Goal: Transaction & Acquisition: Obtain resource

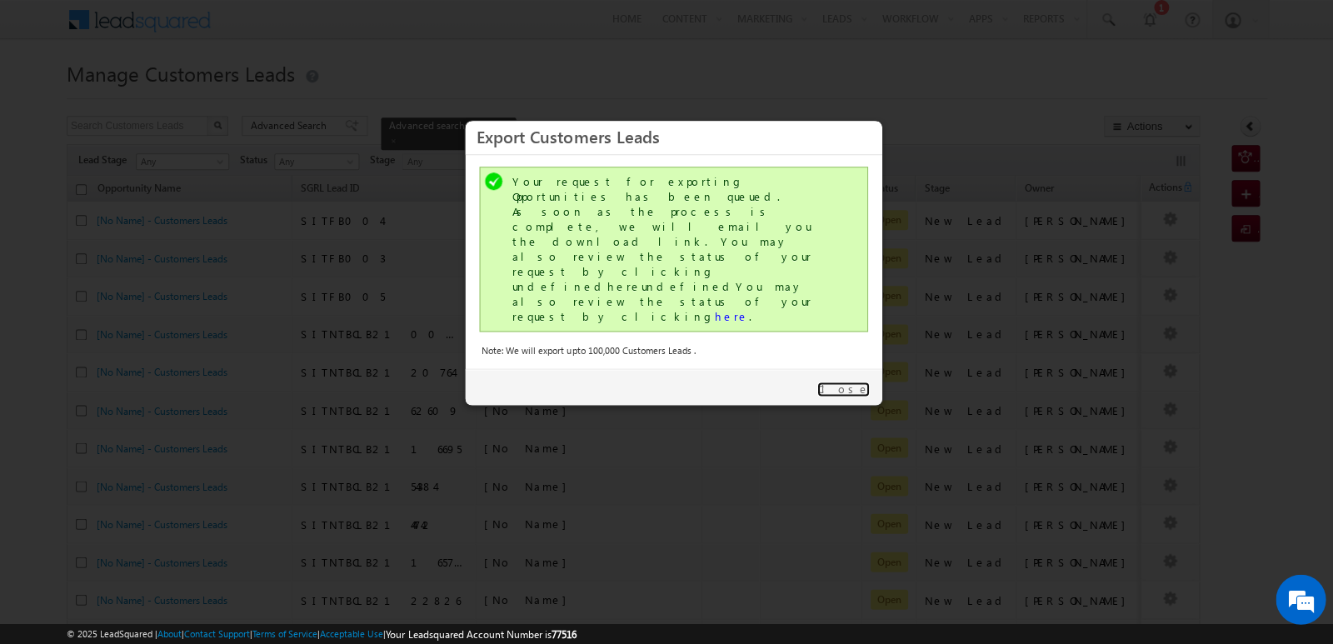
click at [859, 381] on link "Close" at bounding box center [842, 388] width 52 height 15
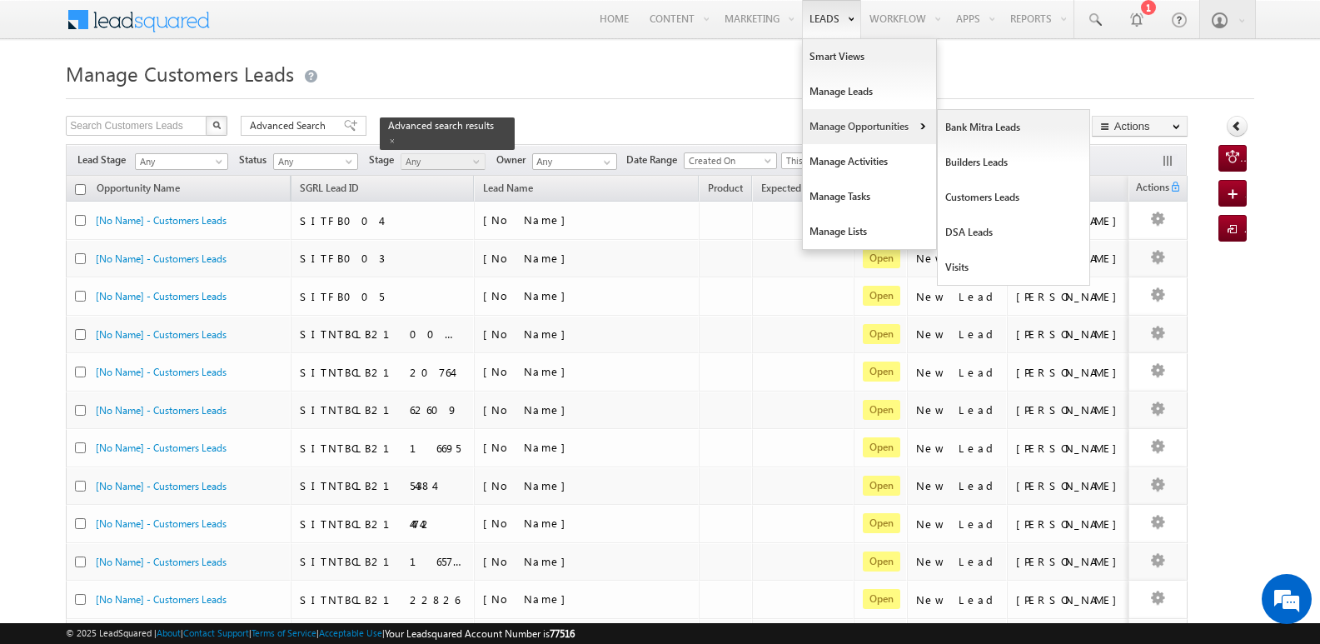
click at [829, 129] on link "Manage Opportunities" at bounding box center [869, 126] width 133 height 35
click at [973, 197] on link "Customers Leads" at bounding box center [1014, 197] width 152 height 35
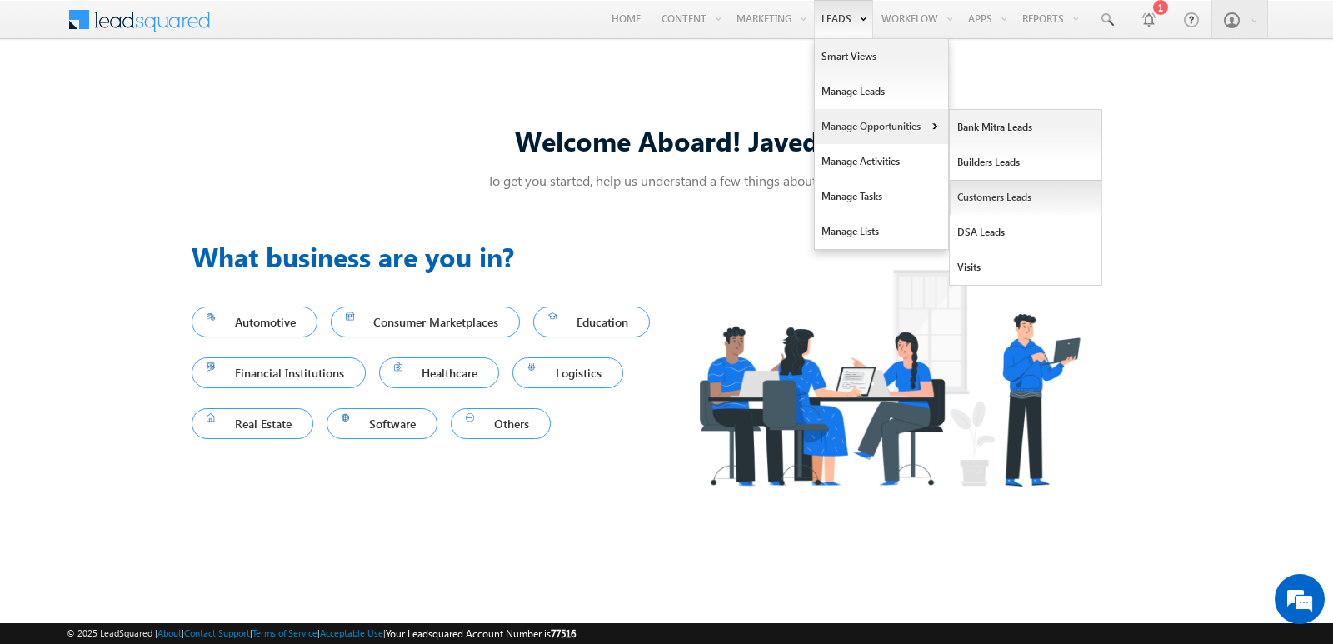
click at [980, 197] on link "Customers Leads" at bounding box center [1025, 197] width 152 height 35
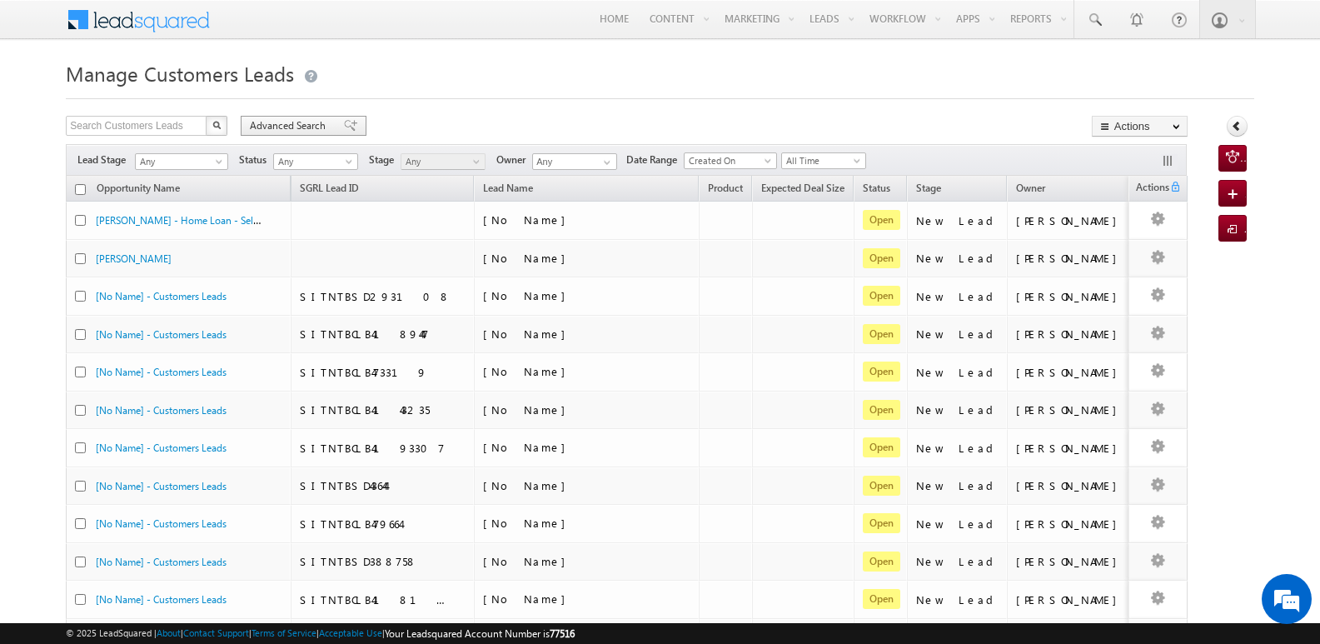
click at [344, 121] on span at bounding box center [350, 126] width 13 height 12
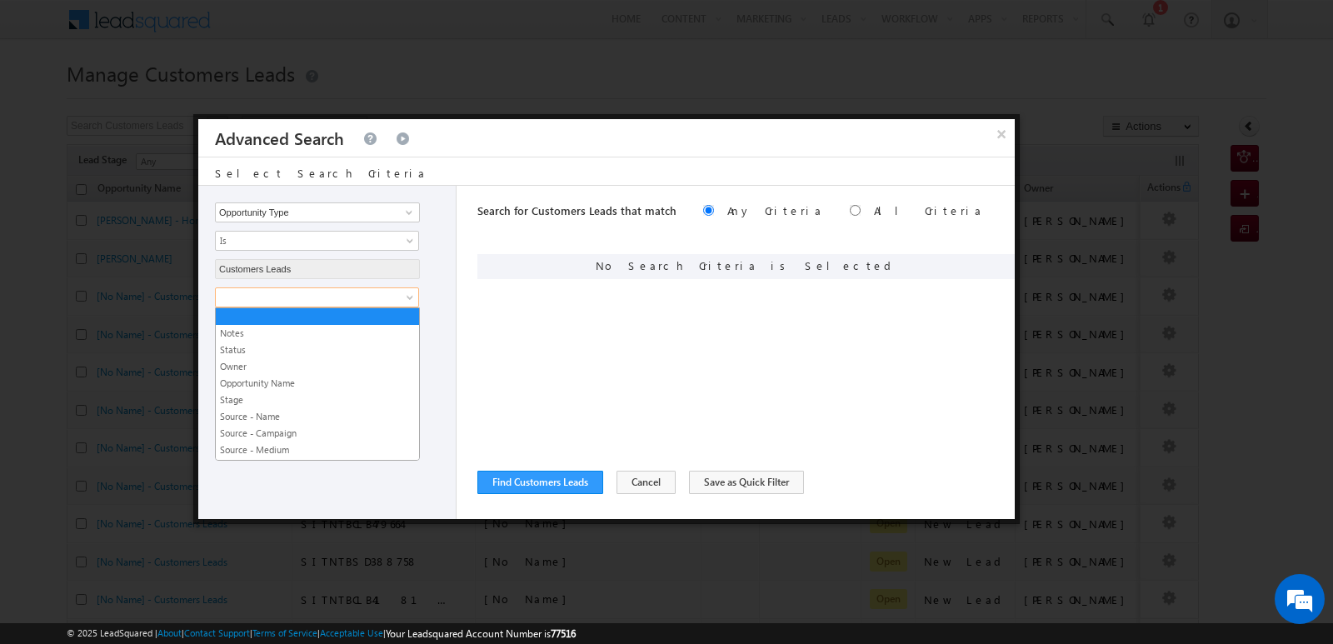
click at [388, 305] on link at bounding box center [317, 297] width 204 height 20
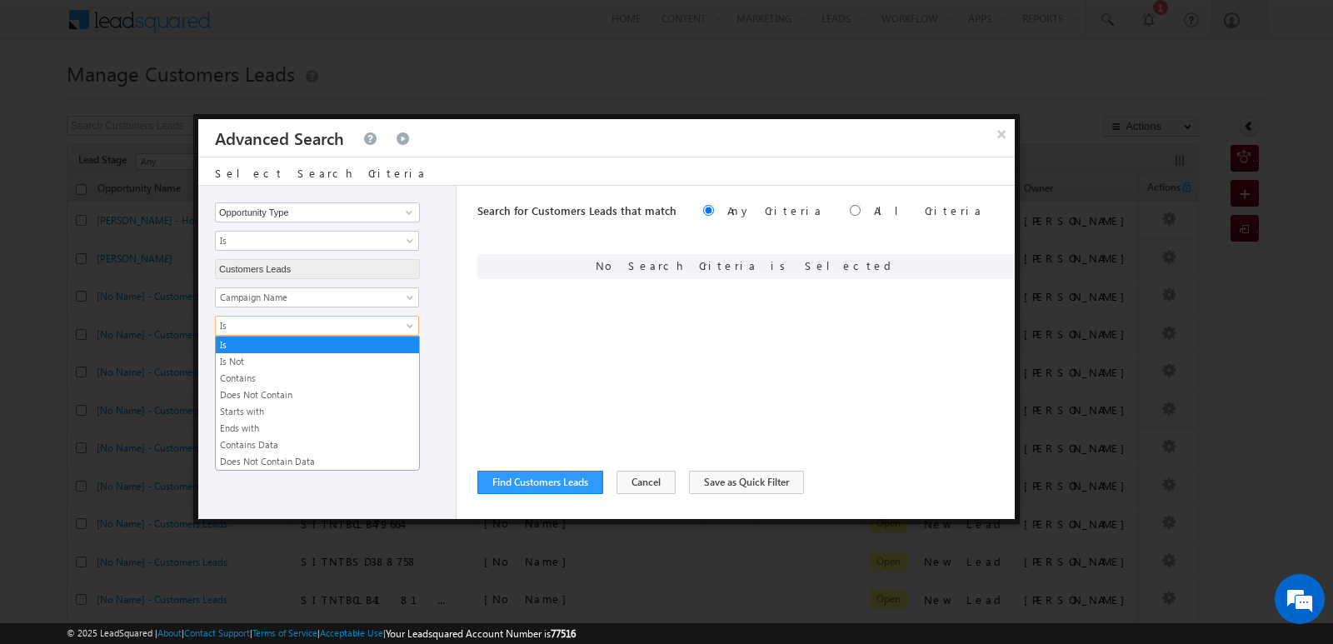
click at [376, 322] on span "Is" at bounding box center [306, 325] width 181 height 15
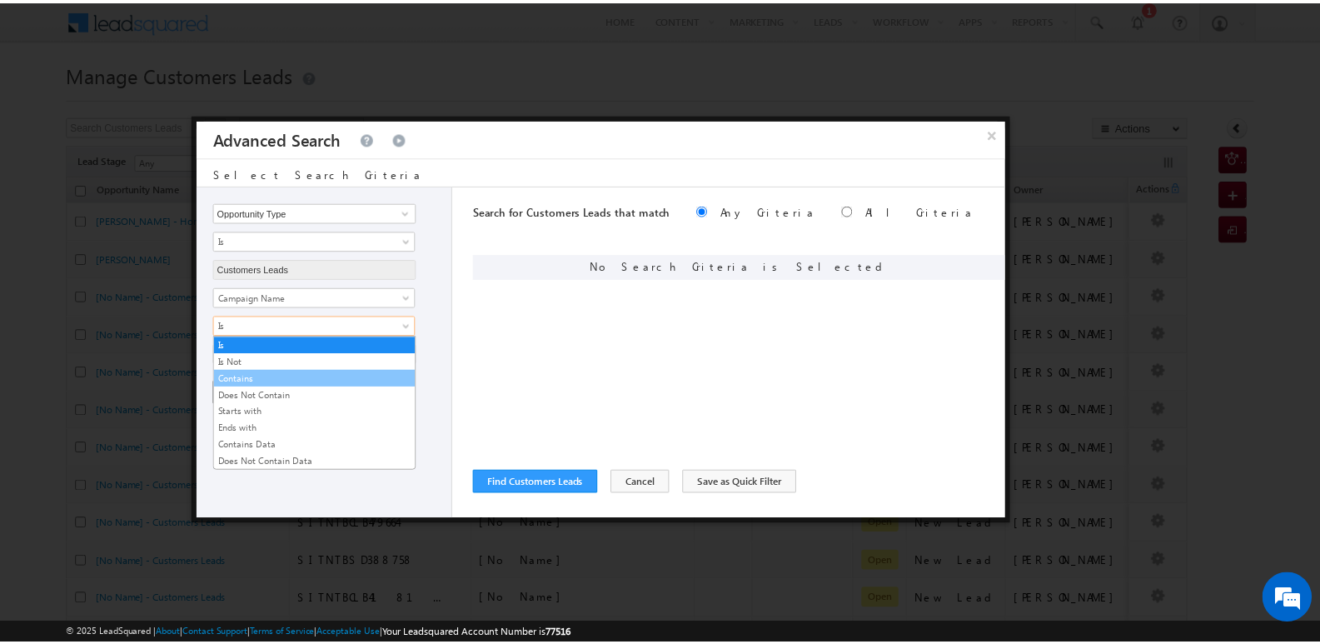
scroll to position [0, 0]
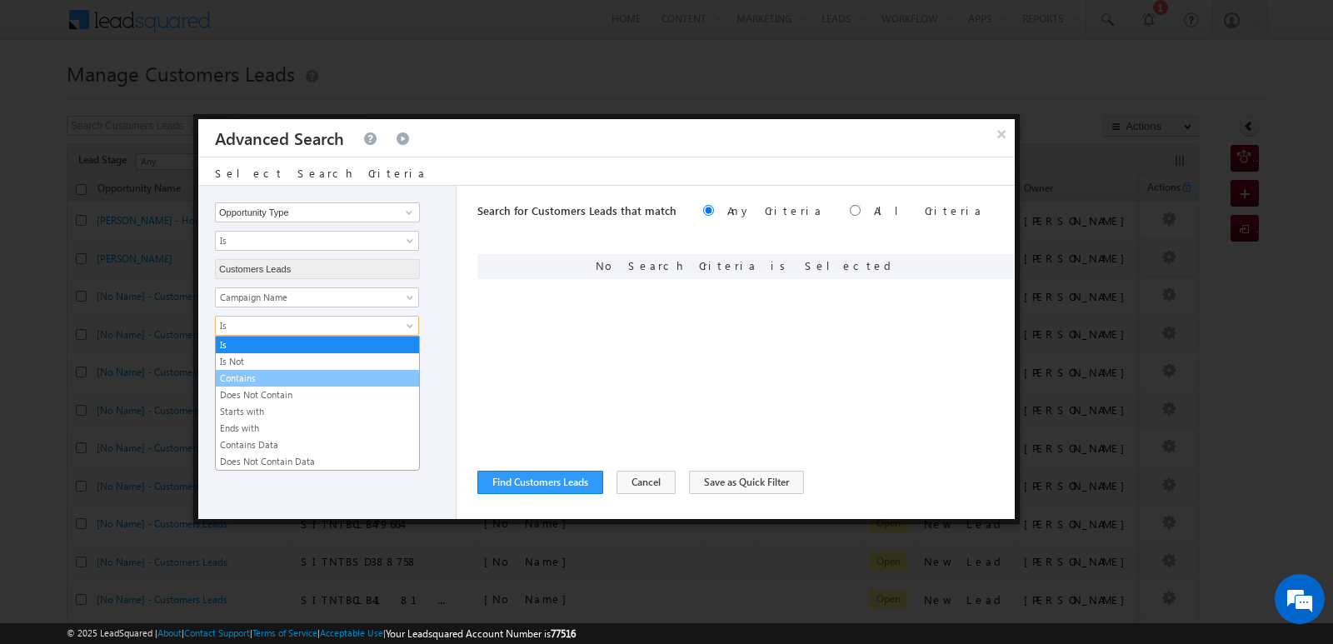
click at [267, 379] on link "Contains" at bounding box center [317, 378] width 203 height 15
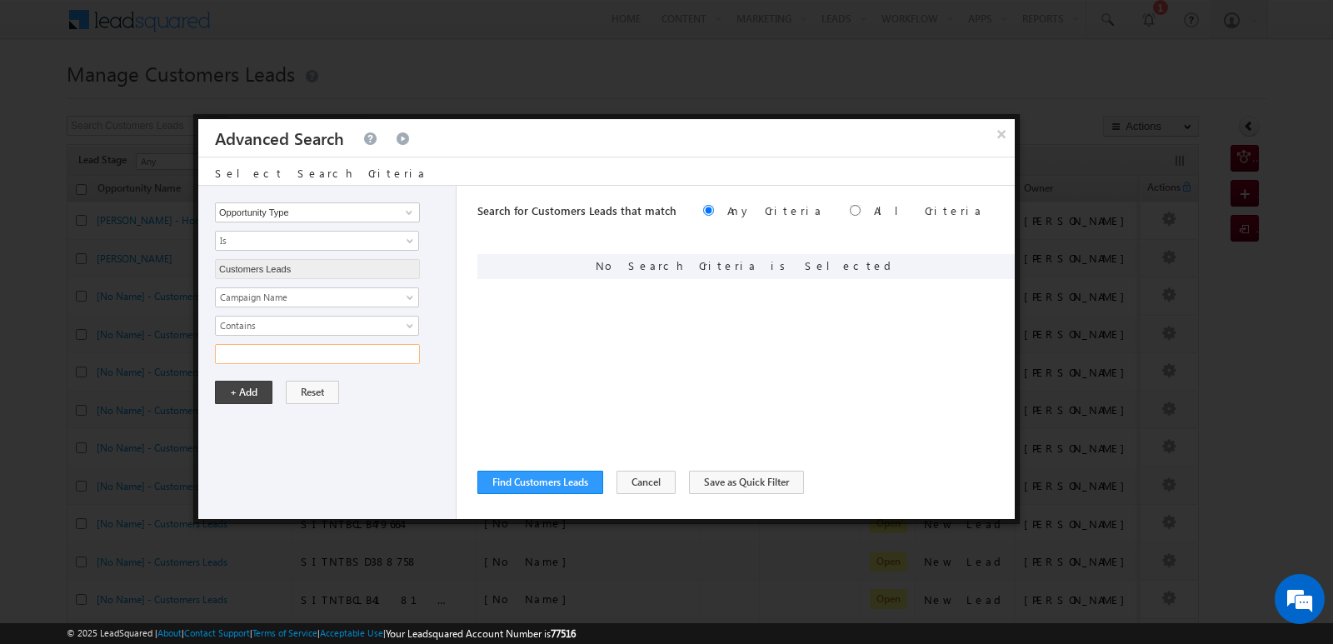
click at [291, 356] on input "text" at bounding box center [317, 354] width 205 height 20
type input "[DATE]"
click at [237, 384] on button "+ Add" at bounding box center [243, 392] width 57 height 23
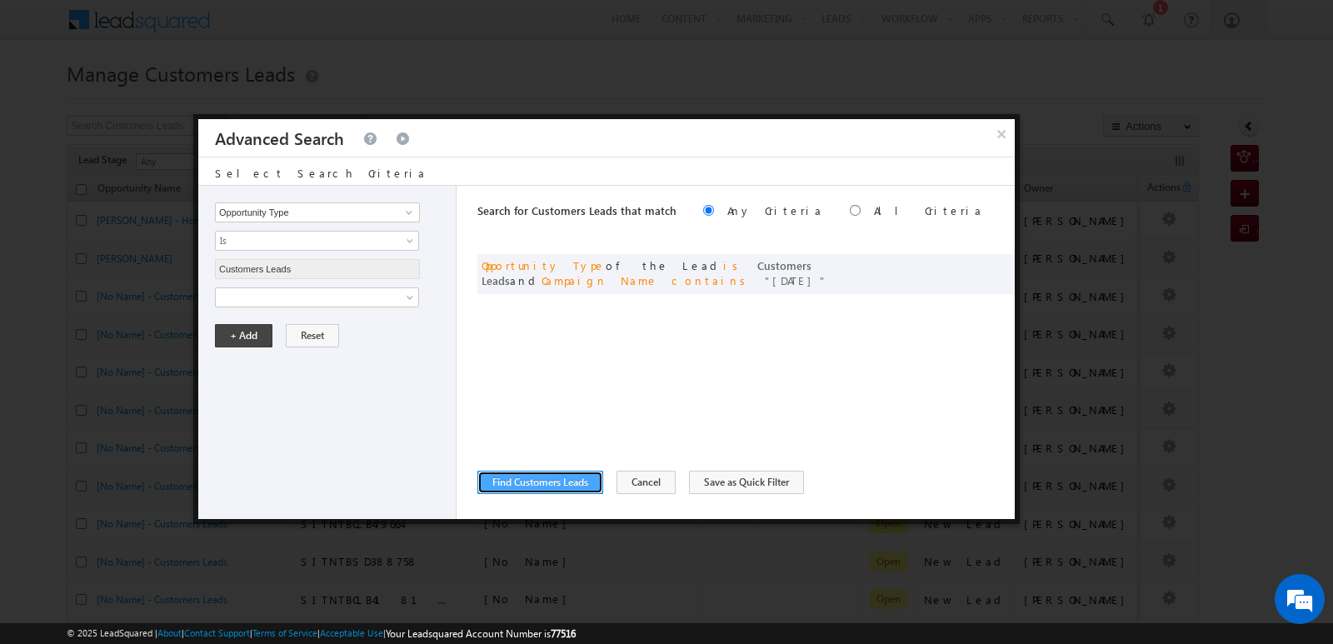
click at [545, 481] on button "Find Customers Leads" at bounding box center [540, 482] width 126 height 23
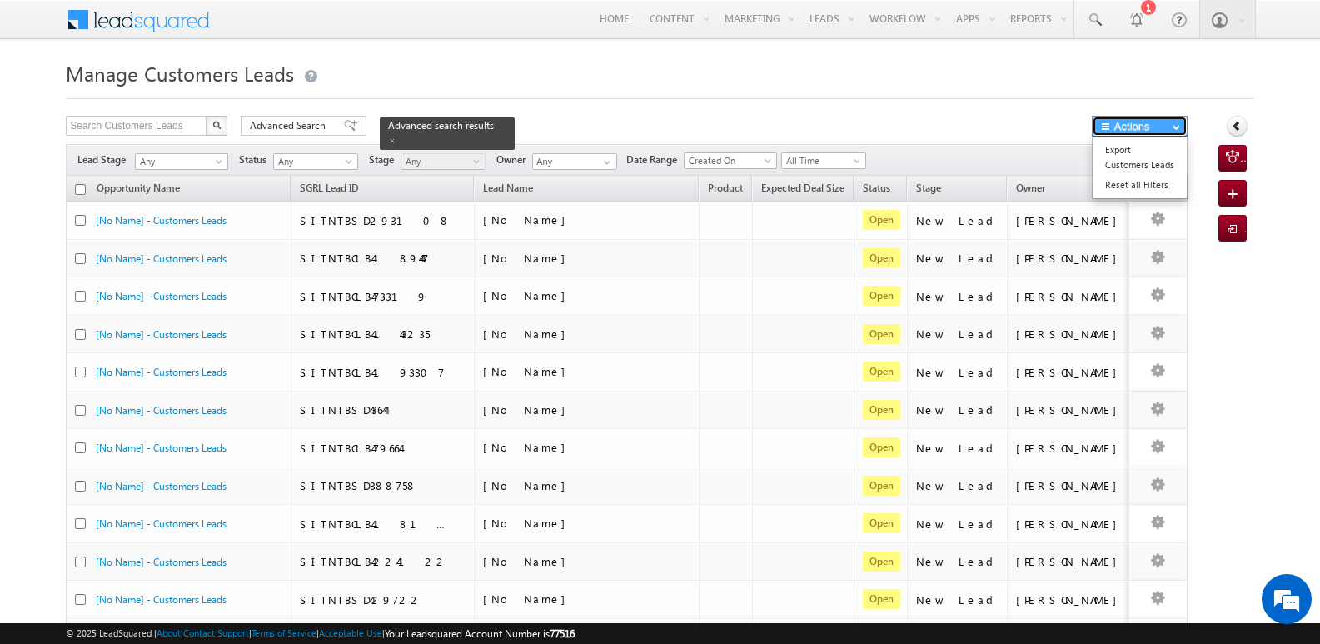
click at [1168, 127] on button "Actions" at bounding box center [1140, 126] width 96 height 21
click at [1127, 146] on link "Export Customers Leads" at bounding box center [1140, 157] width 94 height 35
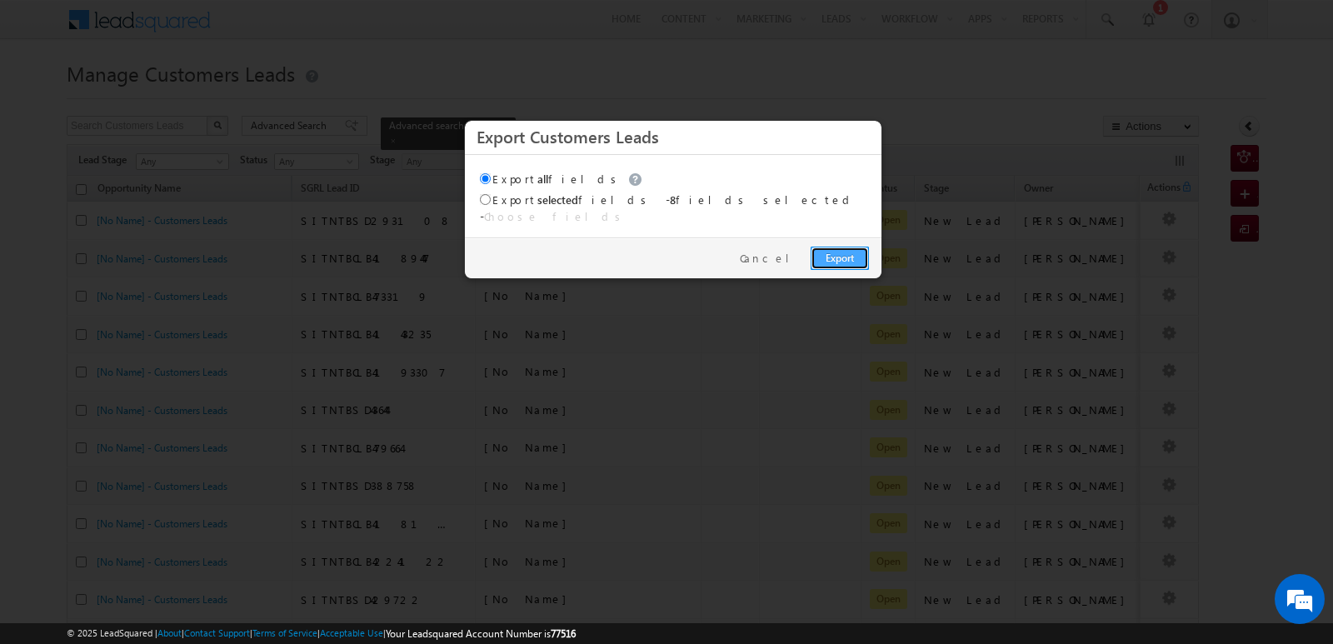
click at [844, 247] on link "Export" at bounding box center [839, 258] width 58 height 23
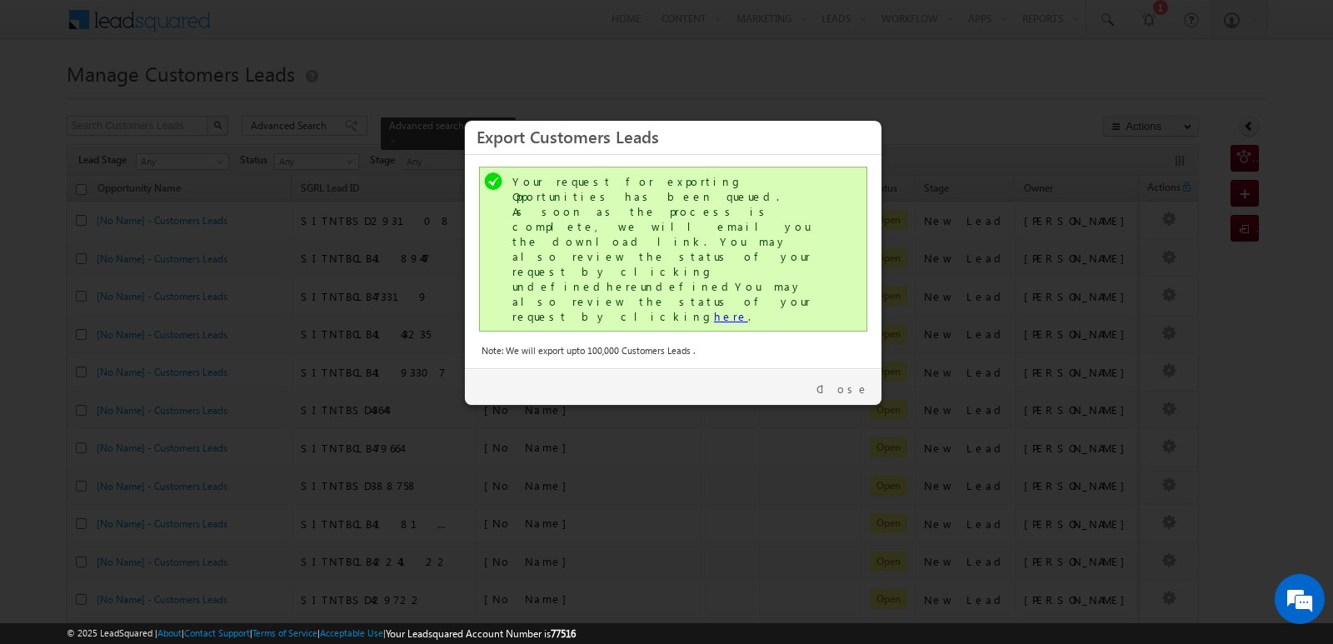
click at [714, 309] on link "here" at bounding box center [731, 316] width 34 height 14
click at [854, 381] on link "Close" at bounding box center [842, 388] width 52 height 15
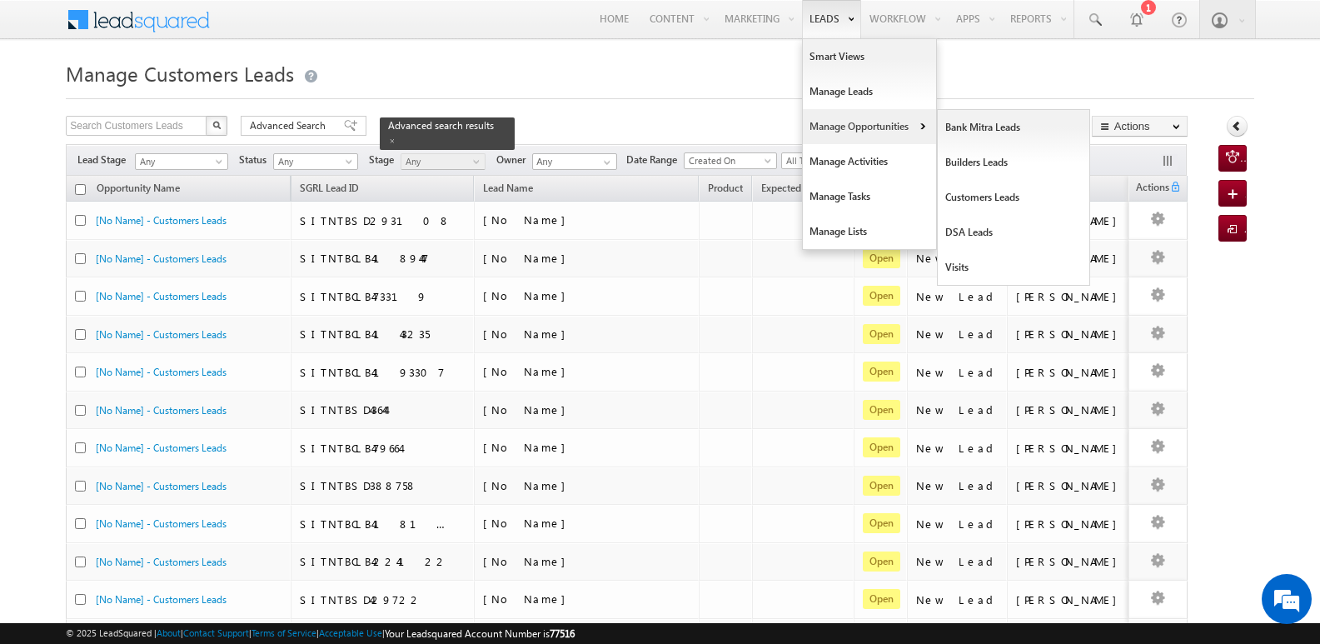
click at [820, 126] on link "Manage Opportunities" at bounding box center [869, 126] width 133 height 35
click at [965, 194] on link "Customers Leads" at bounding box center [1014, 197] width 152 height 35
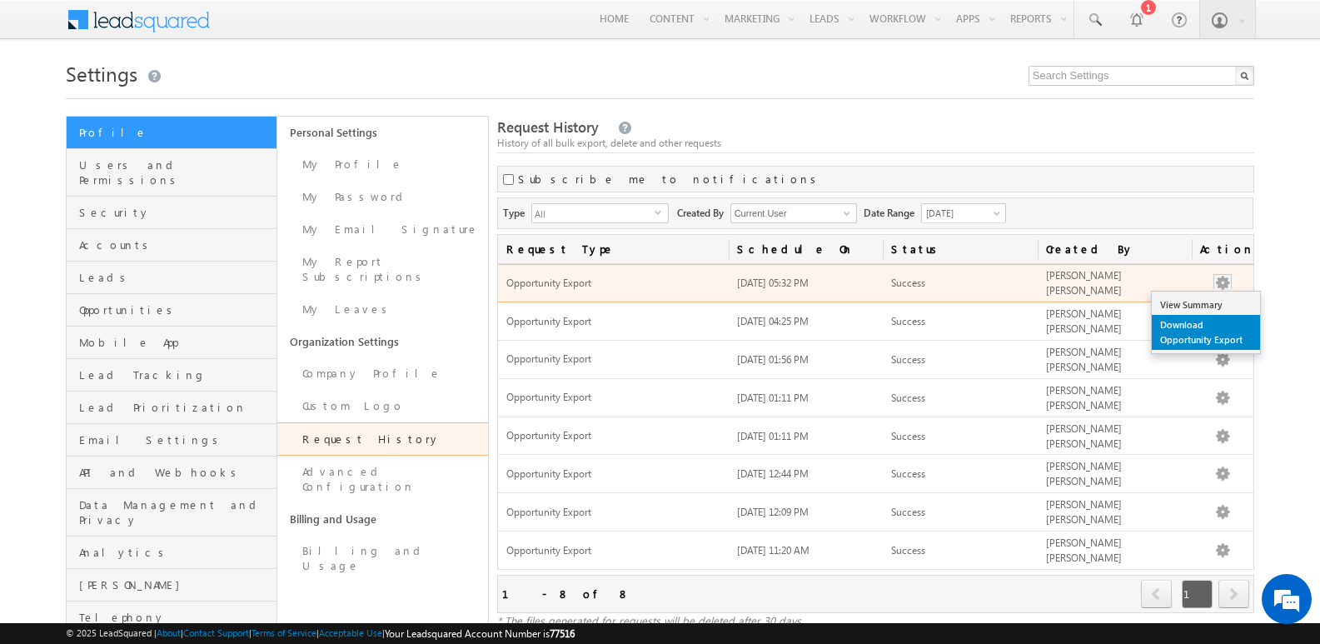
click at [1189, 326] on link "Download Opportunity Export" at bounding box center [1206, 332] width 108 height 35
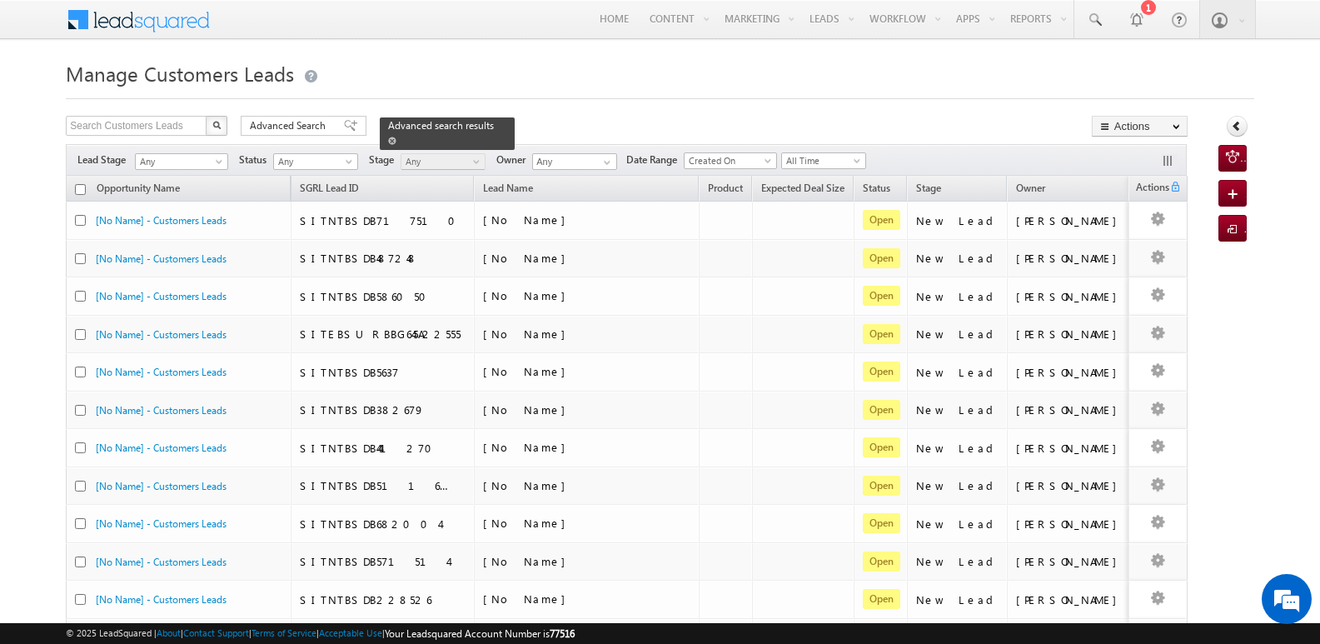
click at [396, 133] on link at bounding box center [392, 140] width 8 height 14
click at [344, 125] on span at bounding box center [350, 126] width 13 height 12
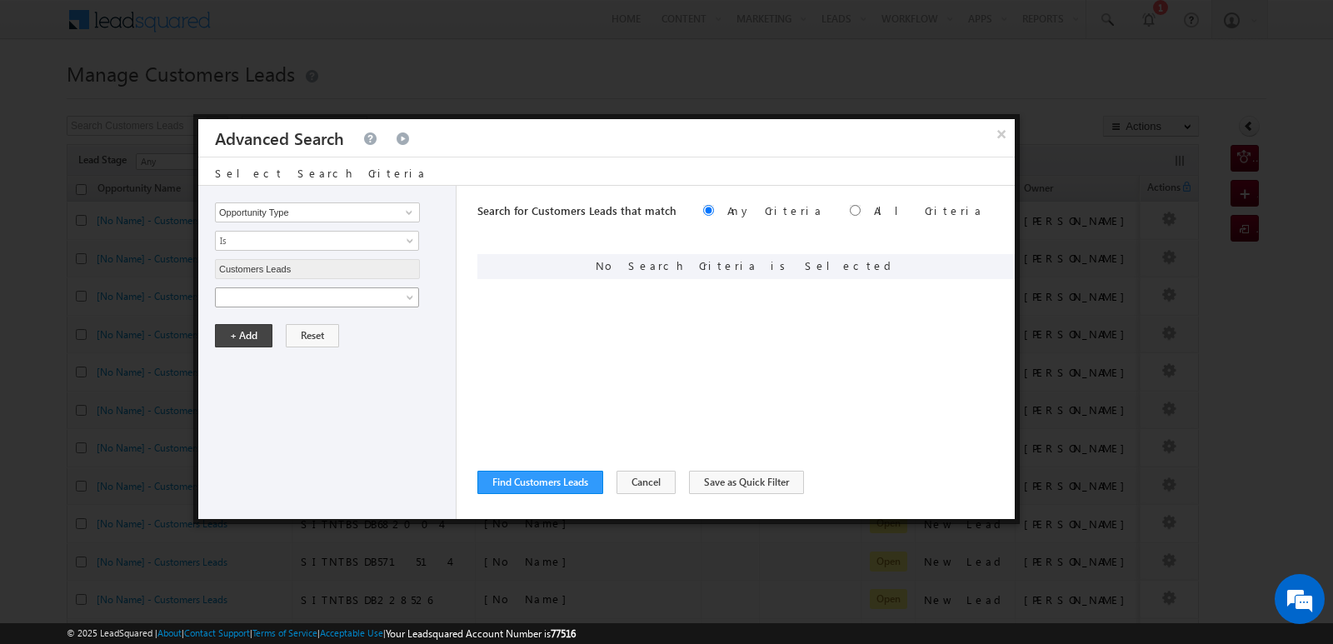
click at [387, 297] on span at bounding box center [306, 297] width 181 height 15
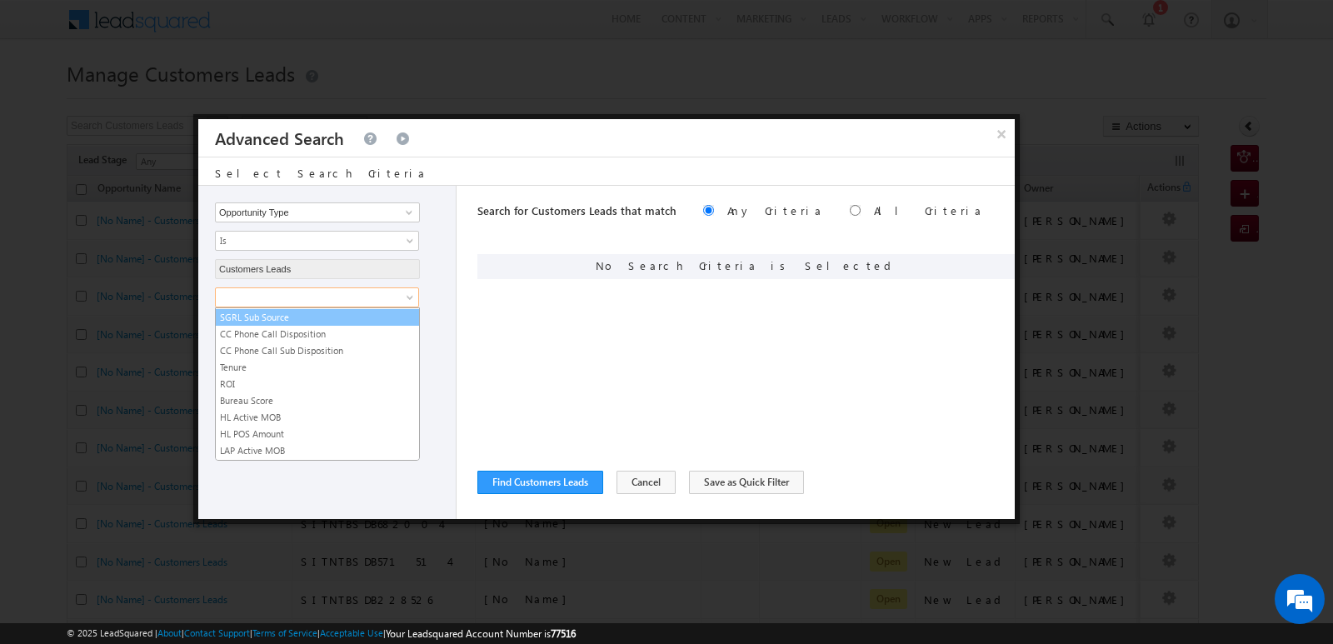
scroll to position [832, 0]
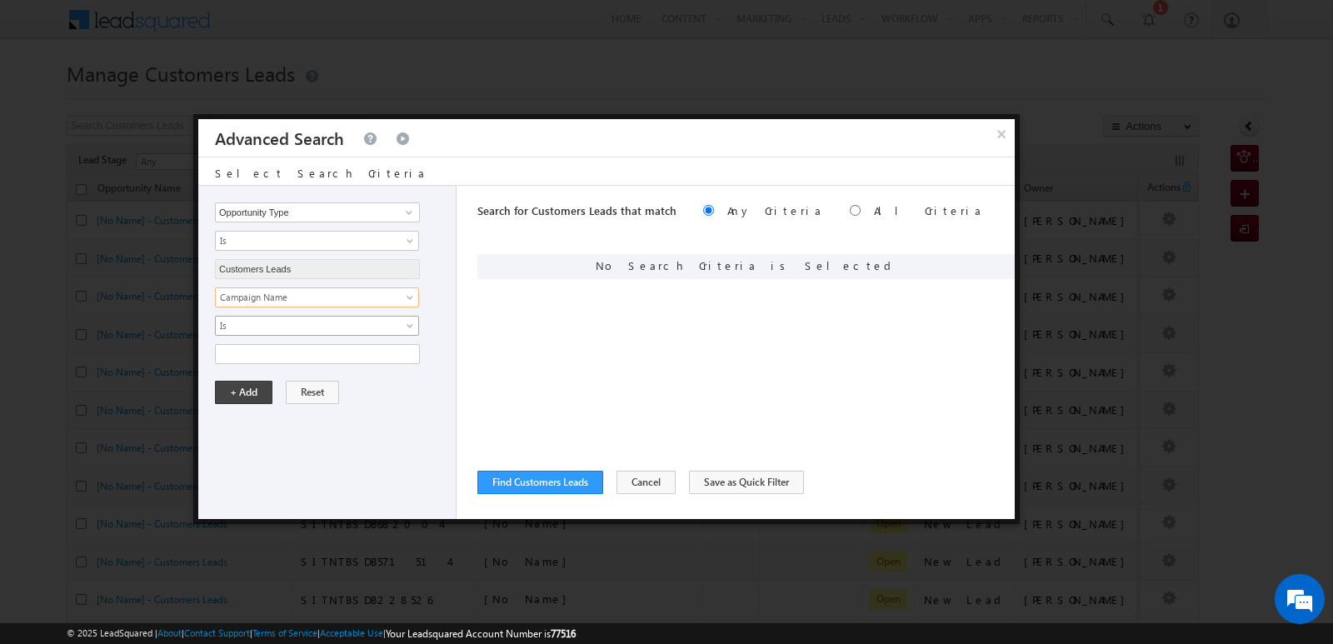
click at [313, 329] on span "Is" at bounding box center [306, 325] width 181 height 15
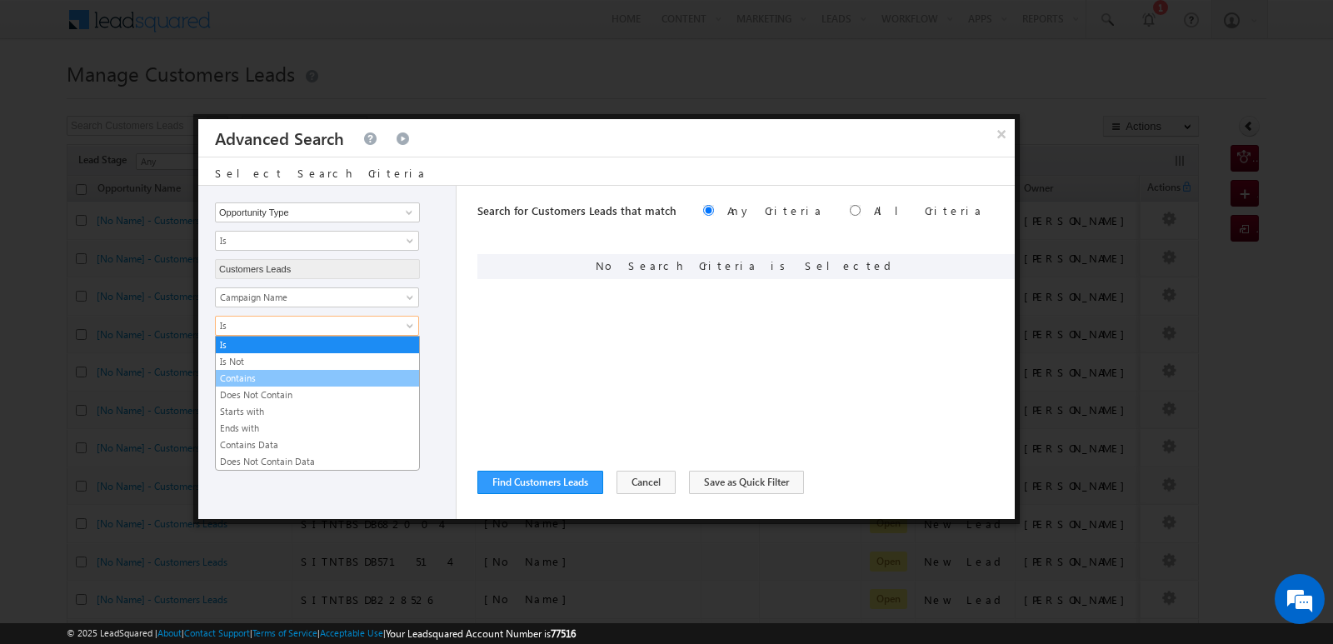
click at [270, 377] on link "Contains" at bounding box center [317, 378] width 203 height 15
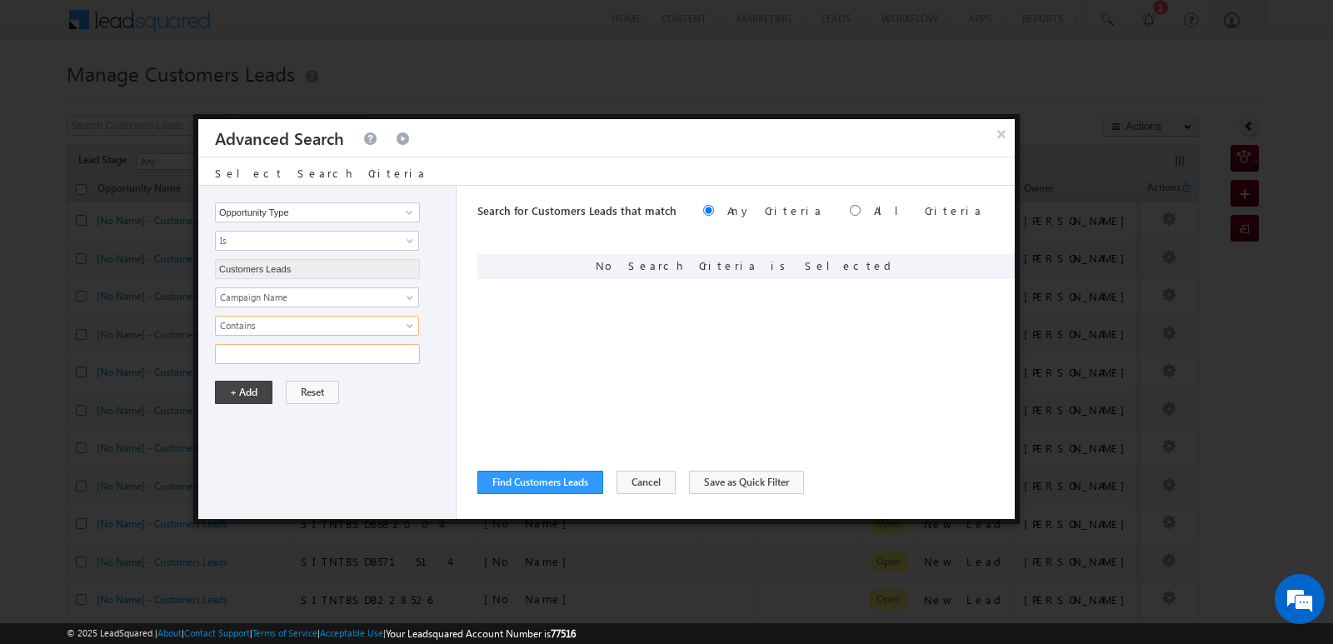
click at [308, 355] on input "text" at bounding box center [317, 354] width 205 height 20
type input "15SEP25"
click at [350, 421] on div "Opportunity Type Lead Owner Sales Group Prospect Id Address 1 Address 2 Age Ass…" at bounding box center [327, 352] width 258 height 333
click at [525, 489] on button "Find Customers Leads" at bounding box center [540, 482] width 126 height 23
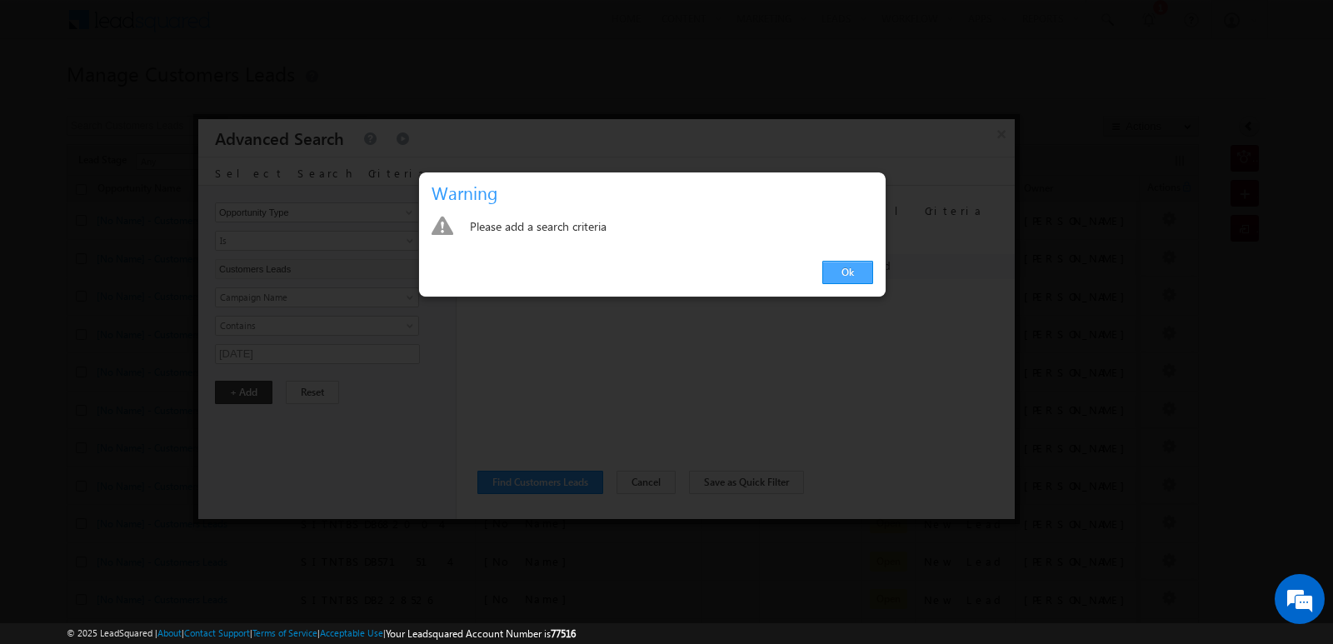
click at [835, 279] on link "Ok" at bounding box center [847, 272] width 51 height 23
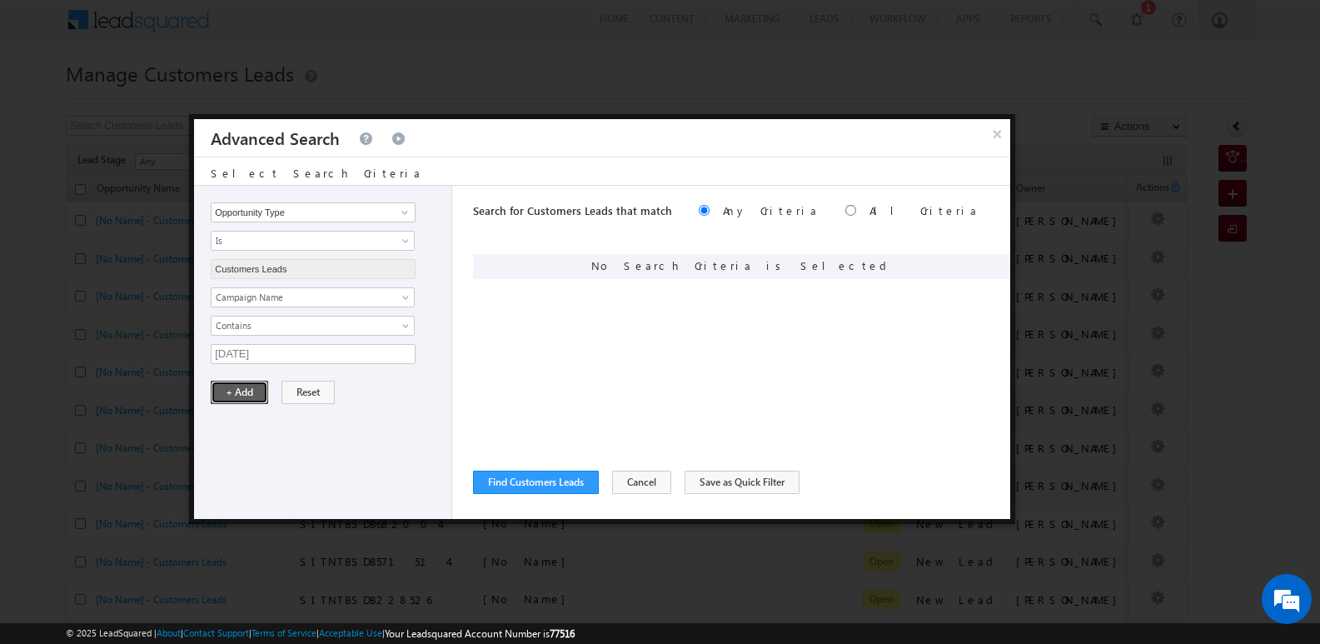
click at [240, 399] on button "+ Add" at bounding box center [239, 392] width 57 height 23
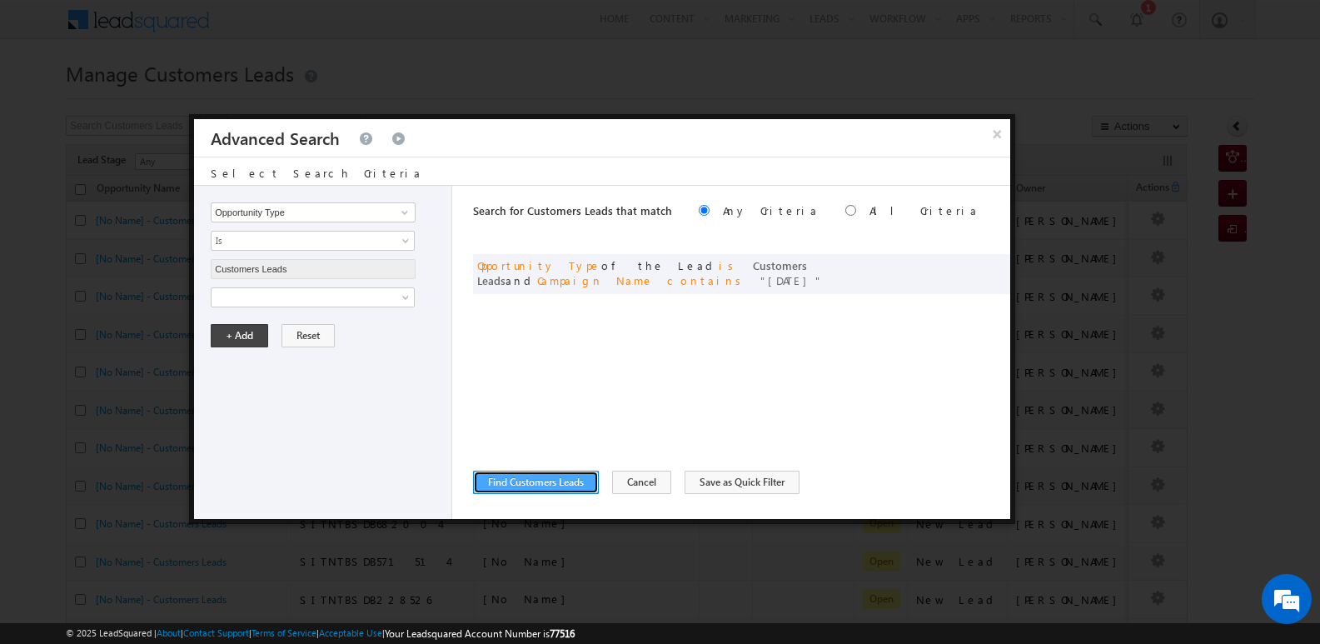
click at [553, 481] on button "Find Customers Leads" at bounding box center [536, 482] width 126 height 23
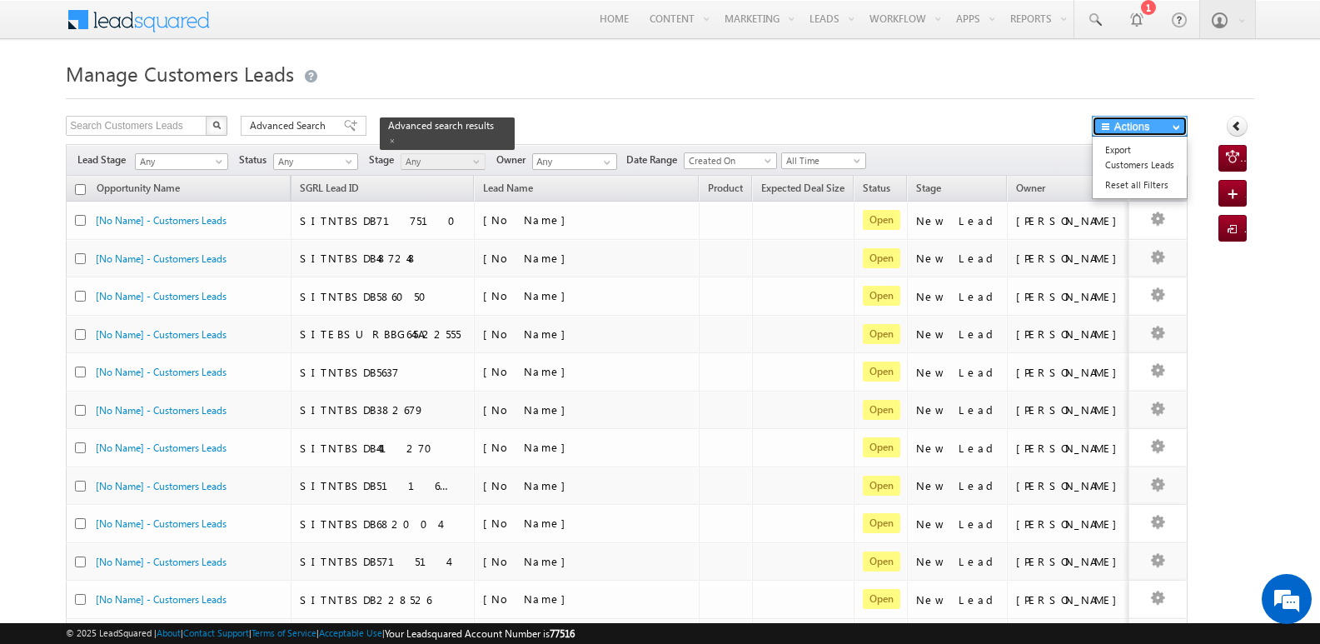
click at [1151, 124] on button "Actions" at bounding box center [1140, 126] width 96 height 21
click at [1125, 160] on link "Export Customers Leads" at bounding box center [1140, 157] width 94 height 35
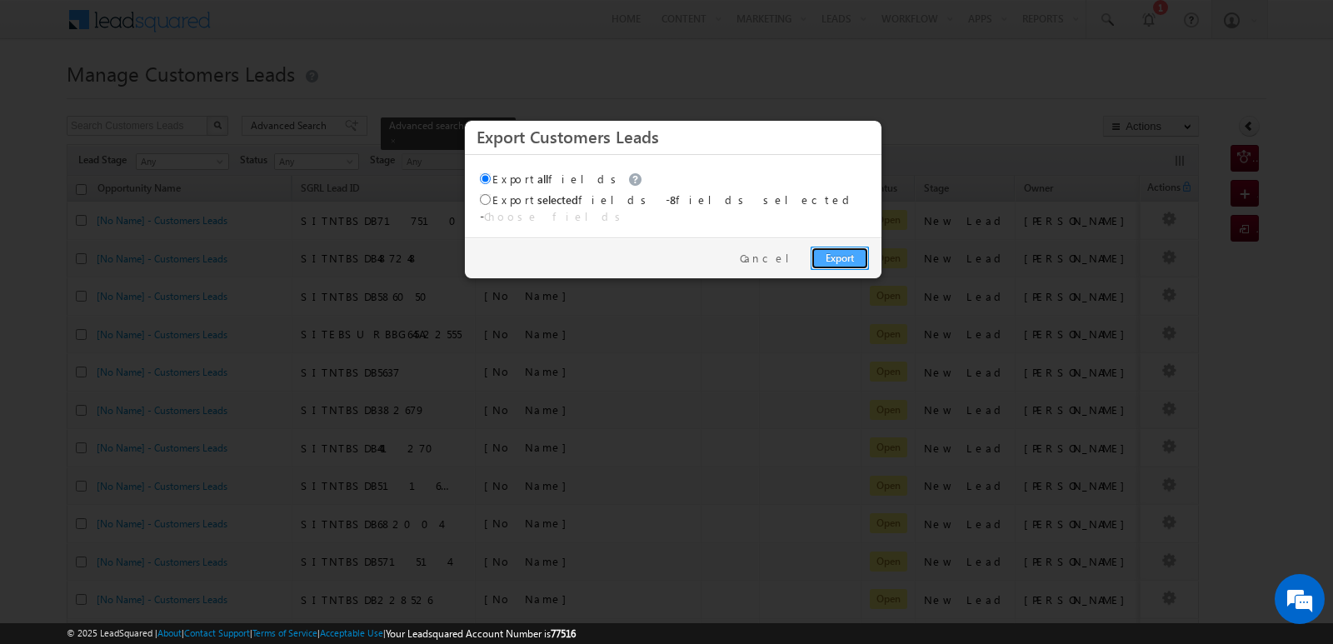
click at [828, 247] on link "Export" at bounding box center [839, 258] width 58 height 23
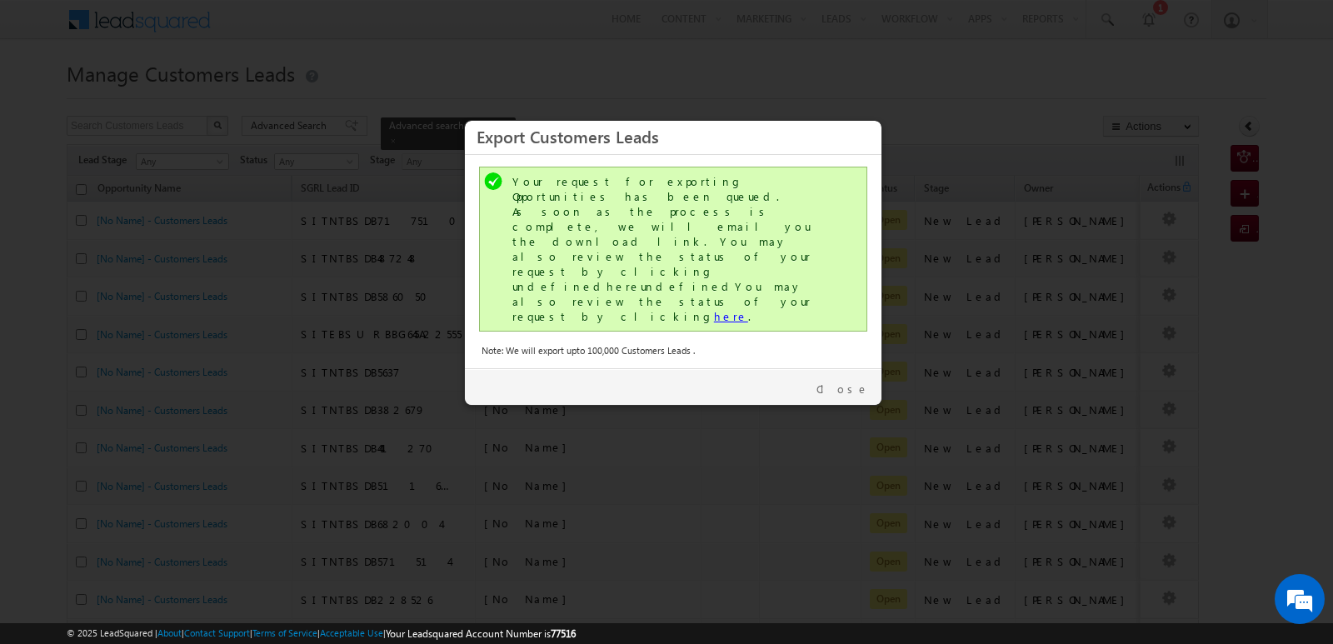
click at [714, 309] on link "here" at bounding box center [731, 316] width 34 height 14
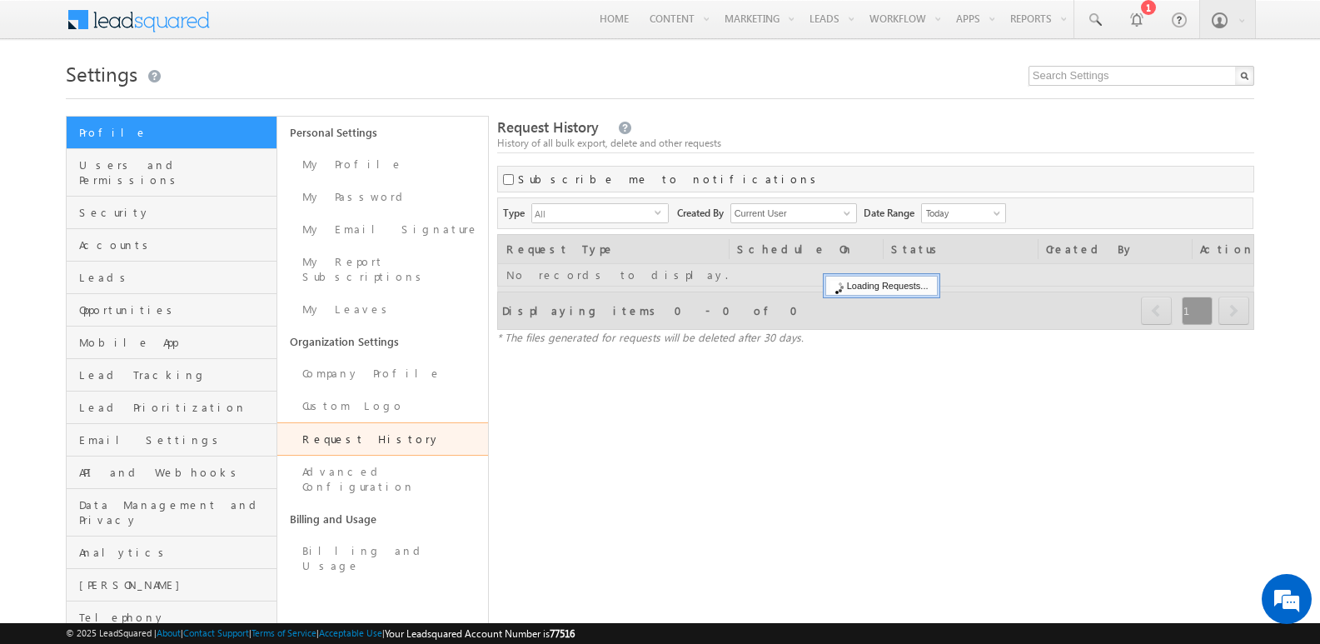
click at [909, 119] on div "Request History History of all bulk export, delete and other requests" at bounding box center [875, 135] width 757 height 36
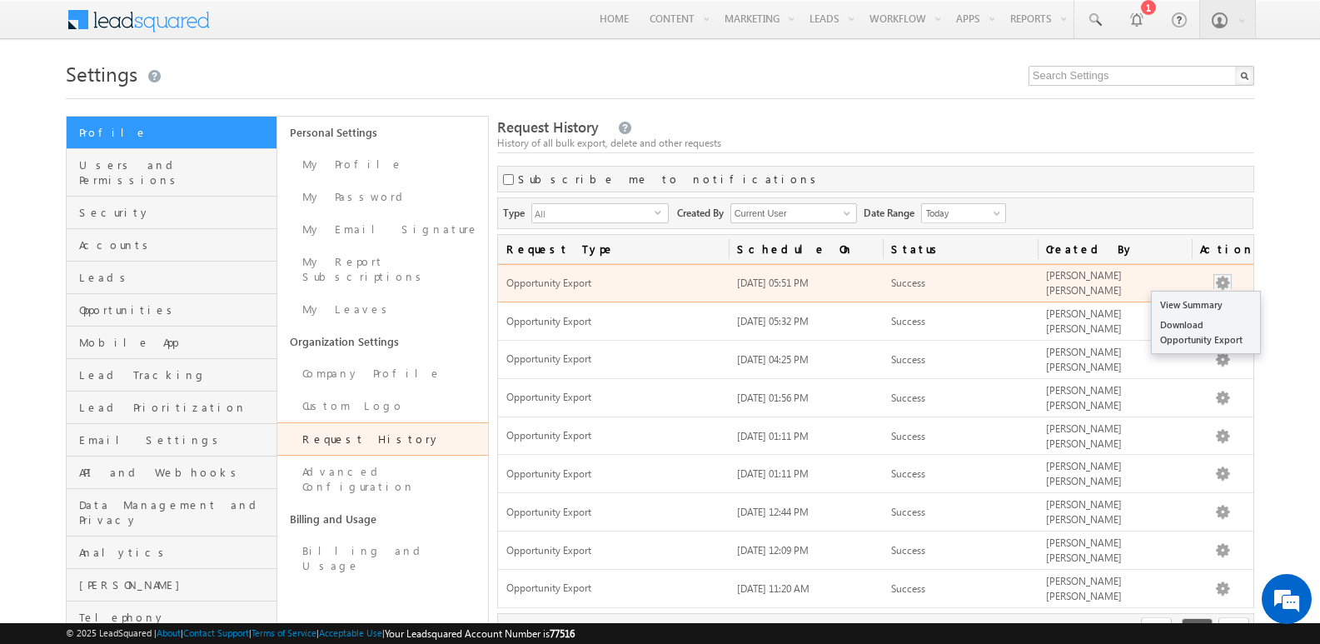
click at [1226, 278] on button "button" at bounding box center [1222, 283] width 17 height 17
click at [1214, 340] on link "Download Opportunity Export" at bounding box center [1206, 332] width 108 height 35
